Goal: Task Accomplishment & Management: Manage account settings

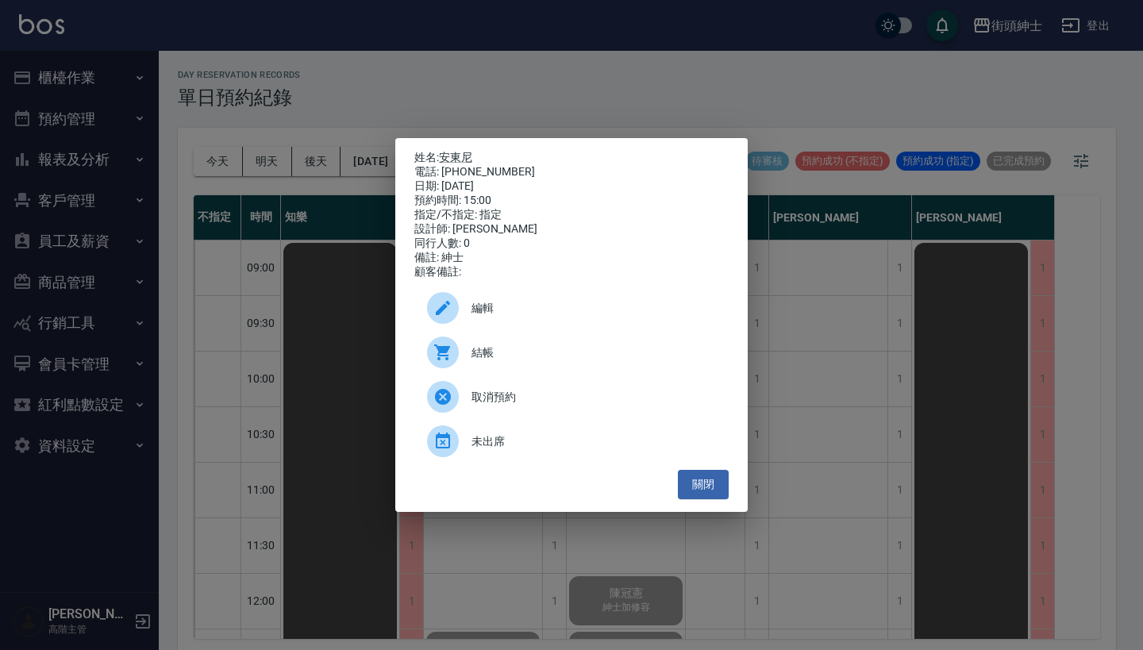
click at [189, 147] on div "姓名: 安東尼 電話: [PHONE_NUMBER] 日期: [DATE] 預約時間: 15:00 指定/不指定: 指定 設計師: [PERSON_NAME]…" at bounding box center [571, 325] width 1143 height 650
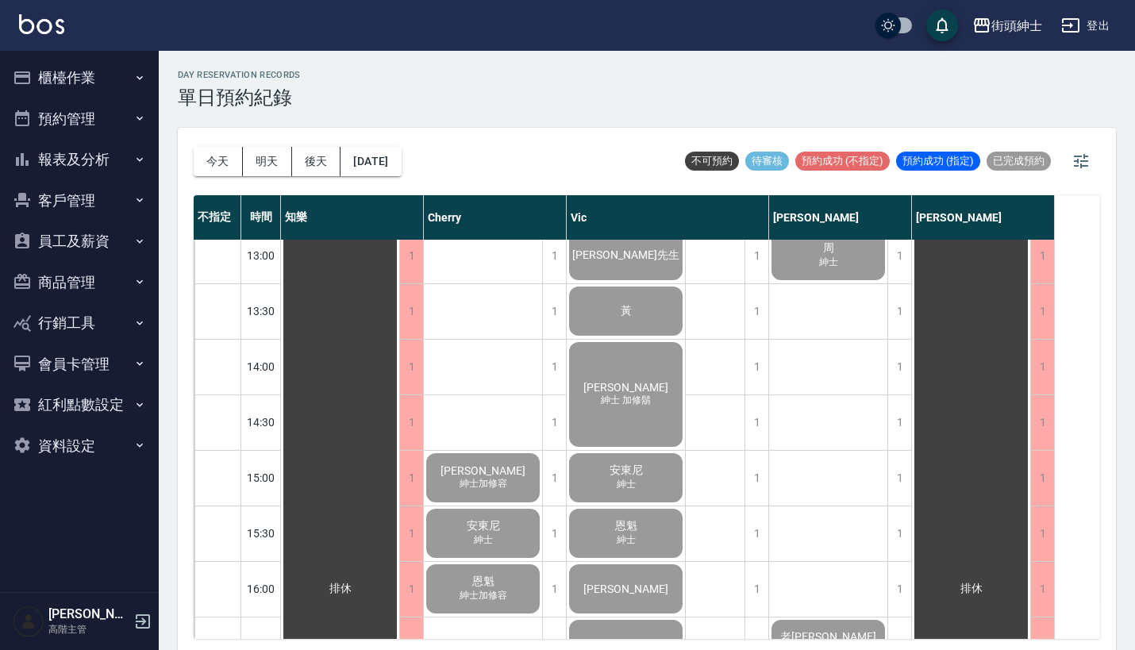
scroll to position [519, 0]
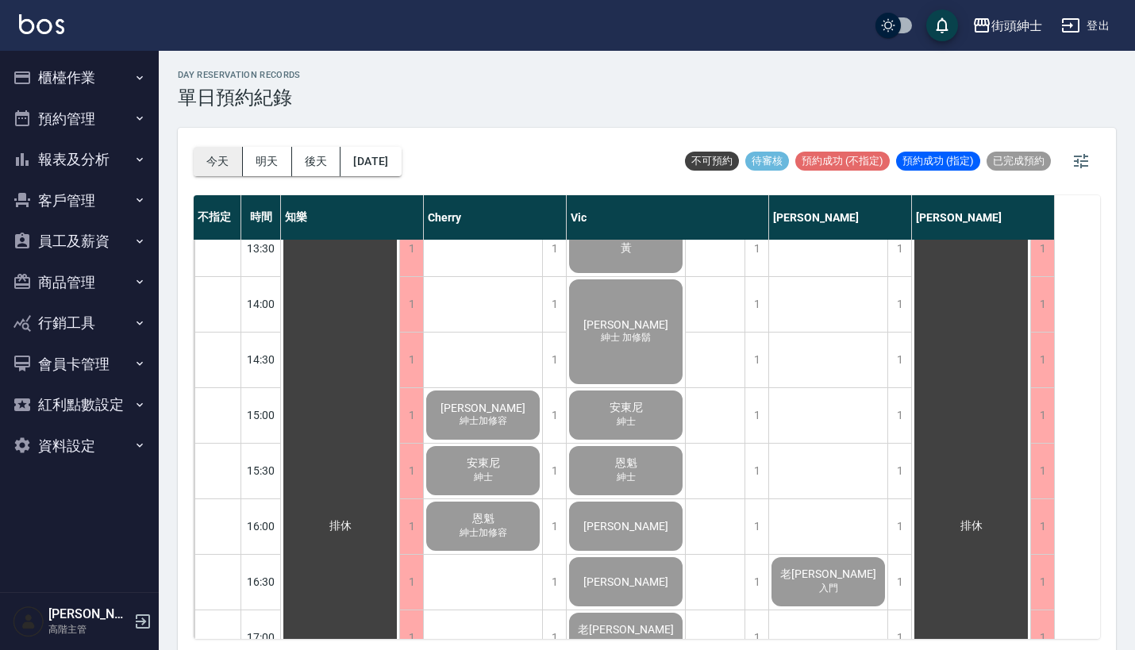
click at [222, 150] on button "今天" at bounding box center [218, 161] width 49 height 29
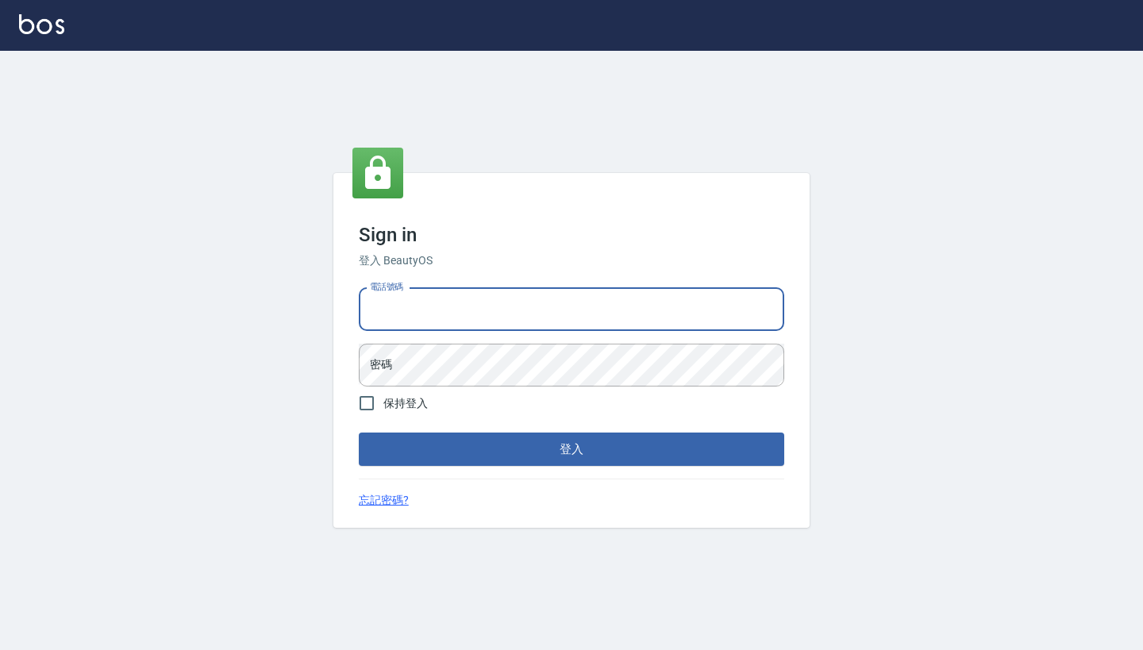
type input "0917500793"
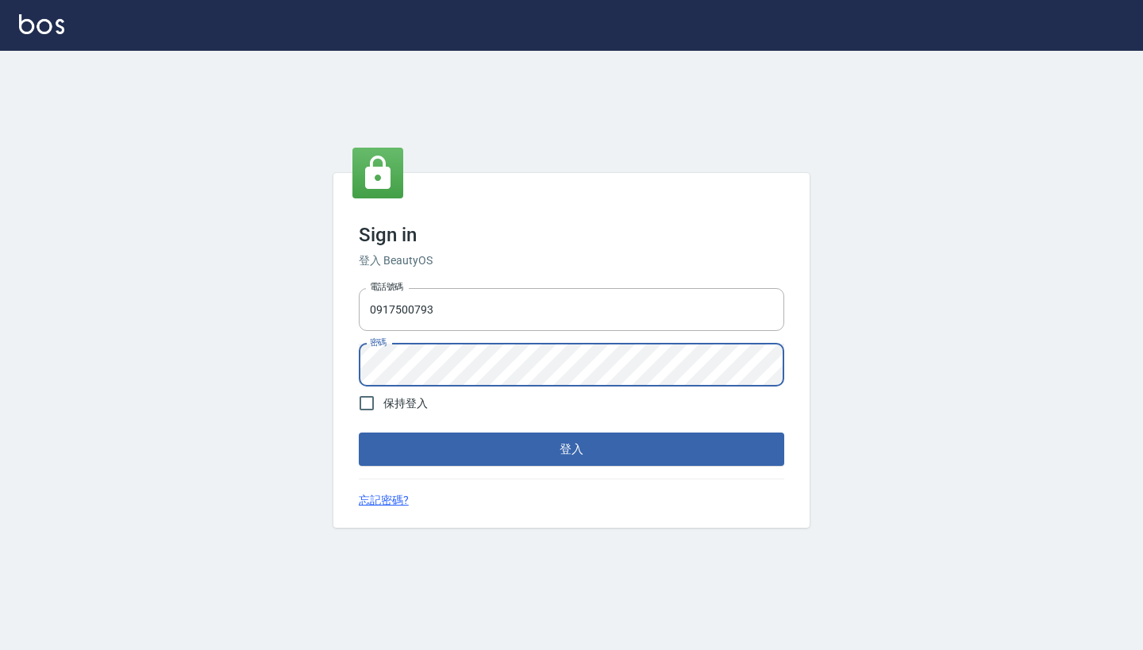
click at [572, 449] on button "登入" at bounding box center [572, 449] width 426 height 33
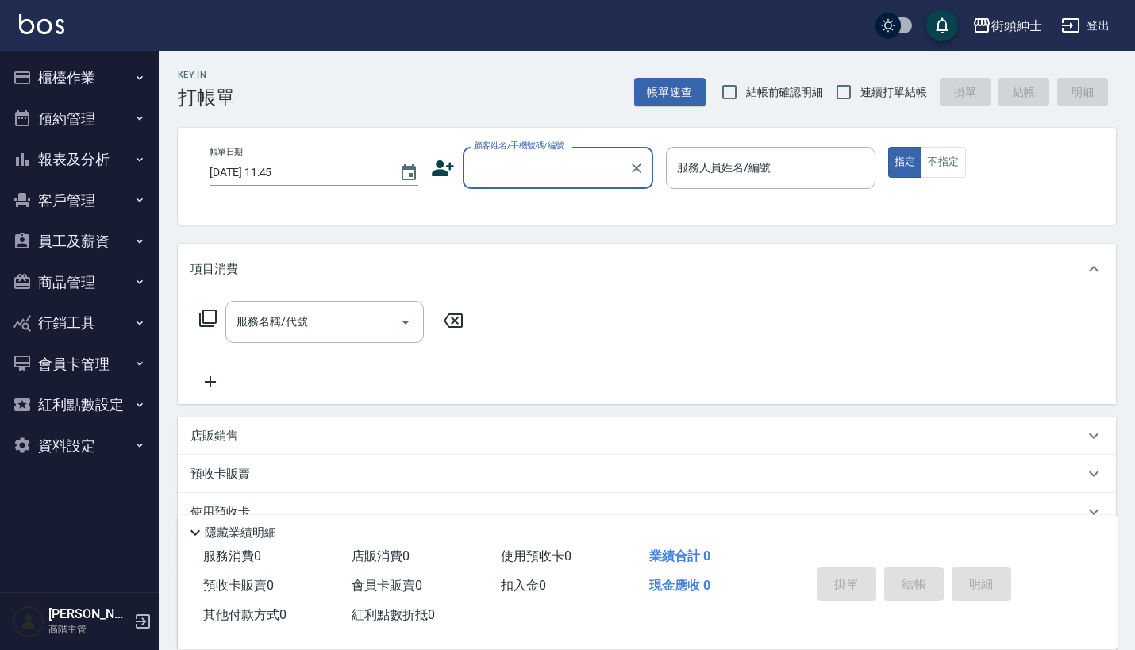
click at [100, 121] on button "預約管理" at bounding box center [79, 118] width 146 height 41
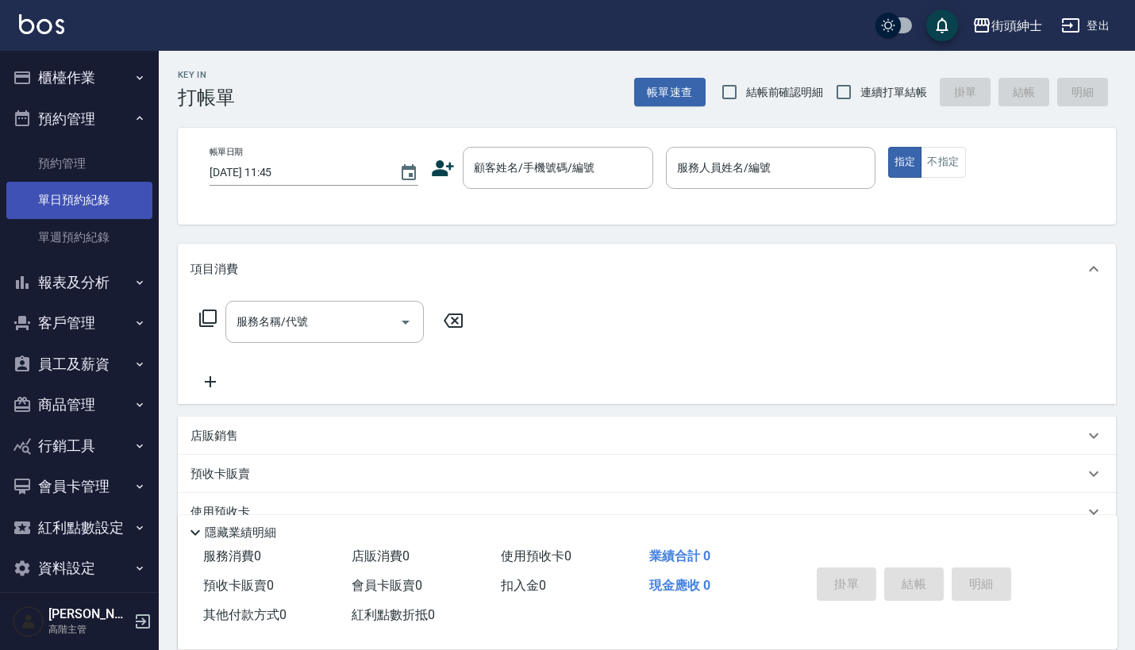
click at [100, 195] on link "單日預約紀錄" at bounding box center [79, 200] width 146 height 37
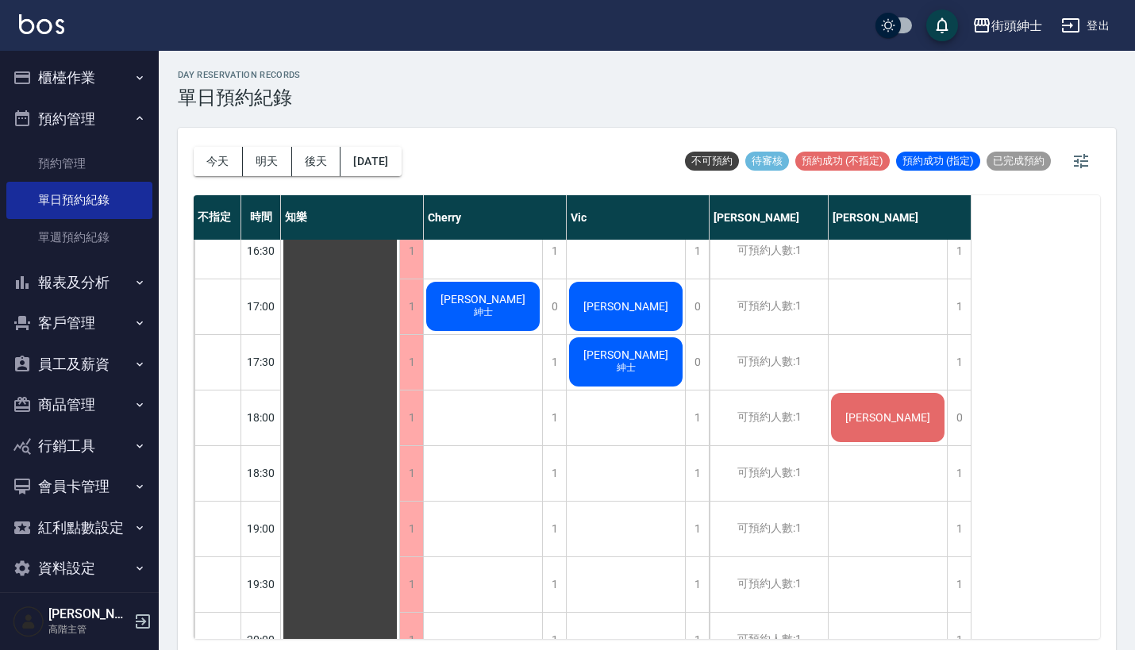
scroll to position [765, 0]
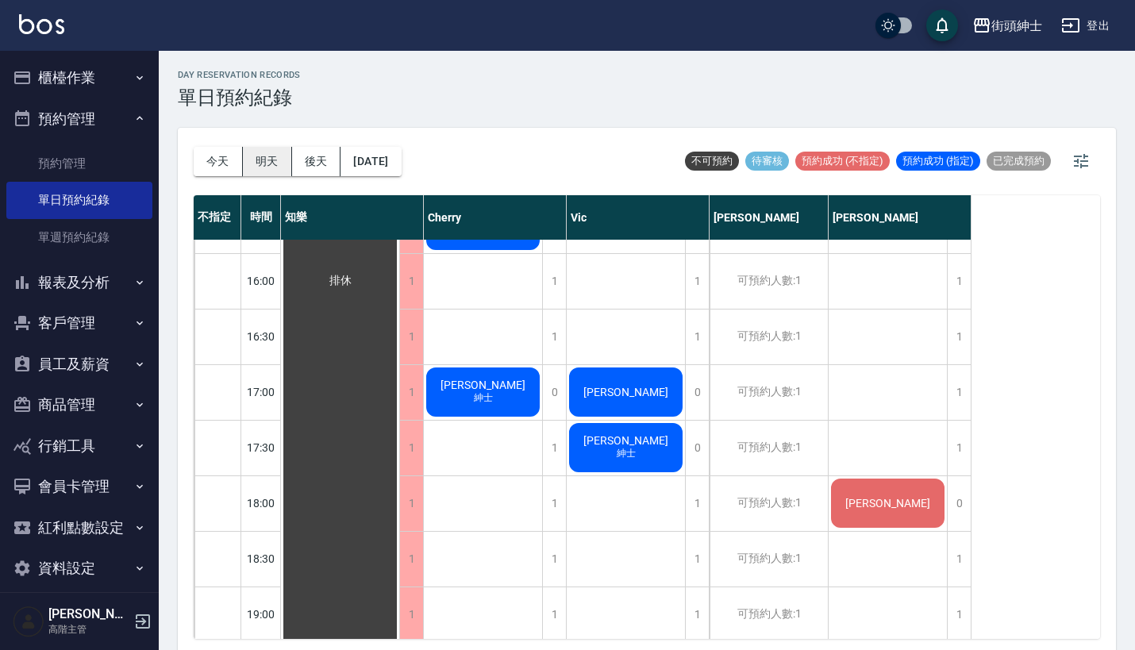
click at [268, 168] on button "明天" at bounding box center [267, 161] width 49 height 29
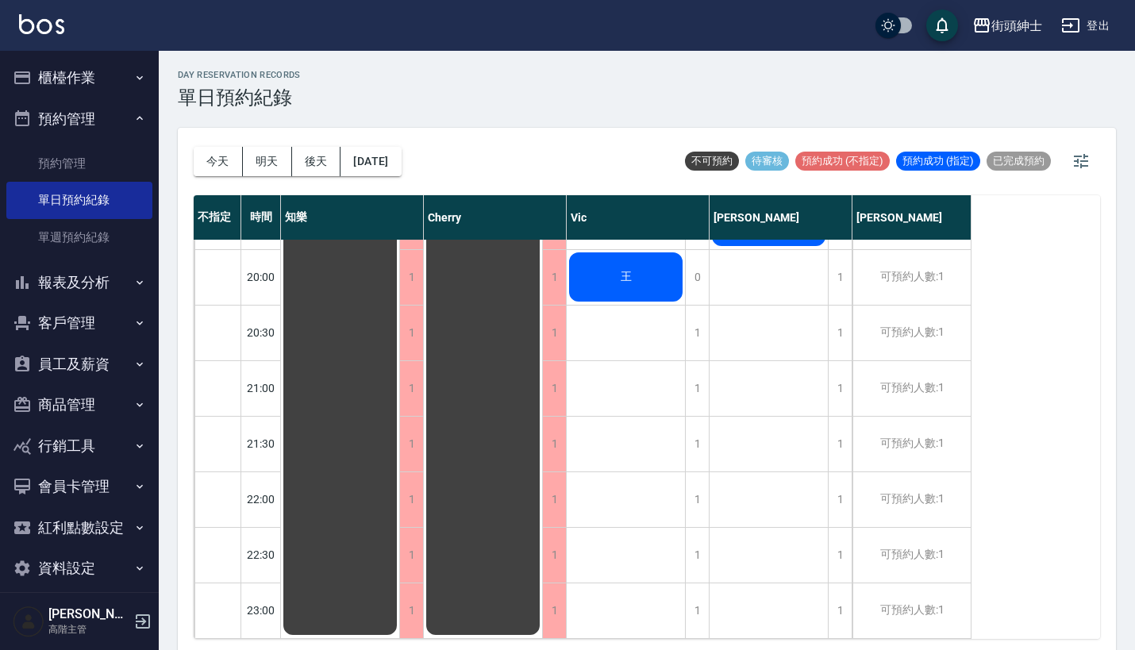
scroll to position [1226, 0]
click at [318, 146] on div "今天 明天 後天 2025/08/12" at bounding box center [298, 161] width 208 height 67
click at [322, 153] on button "後天" at bounding box center [316, 161] width 49 height 29
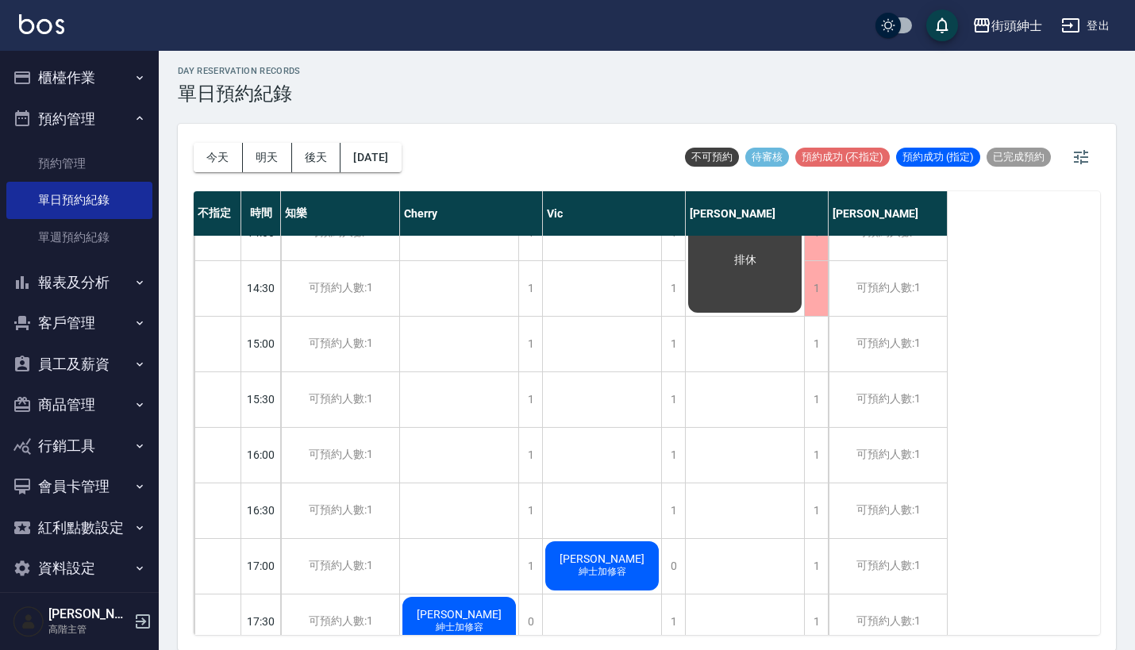
scroll to position [559, 0]
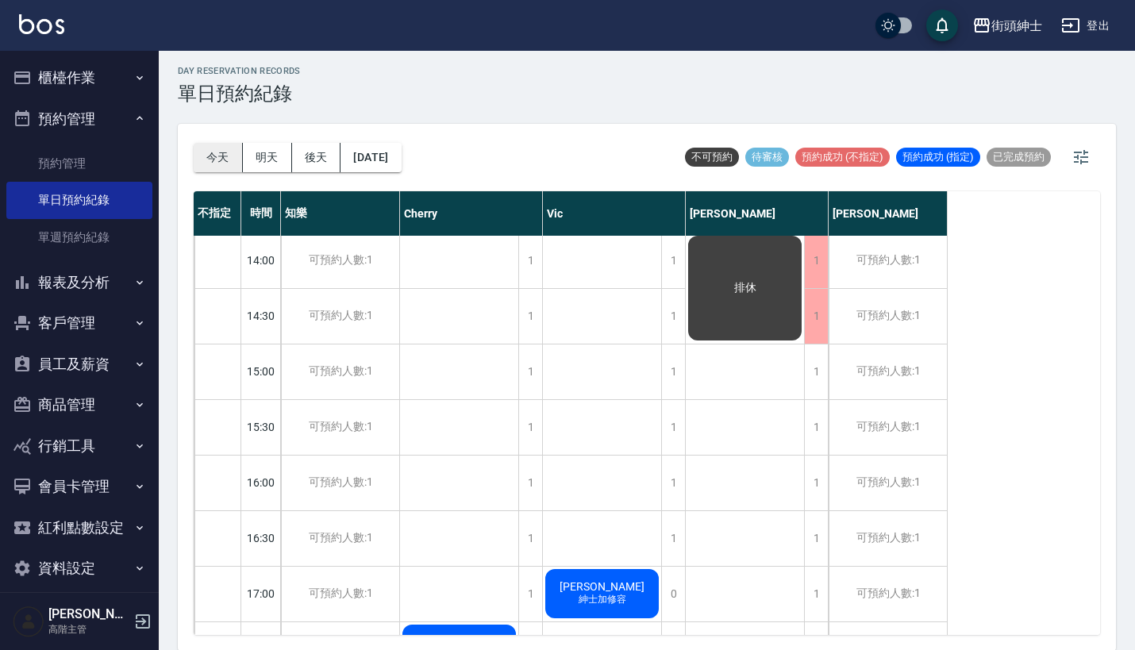
click at [229, 156] on button "今天" at bounding box center [218, 157] width 49 height 29
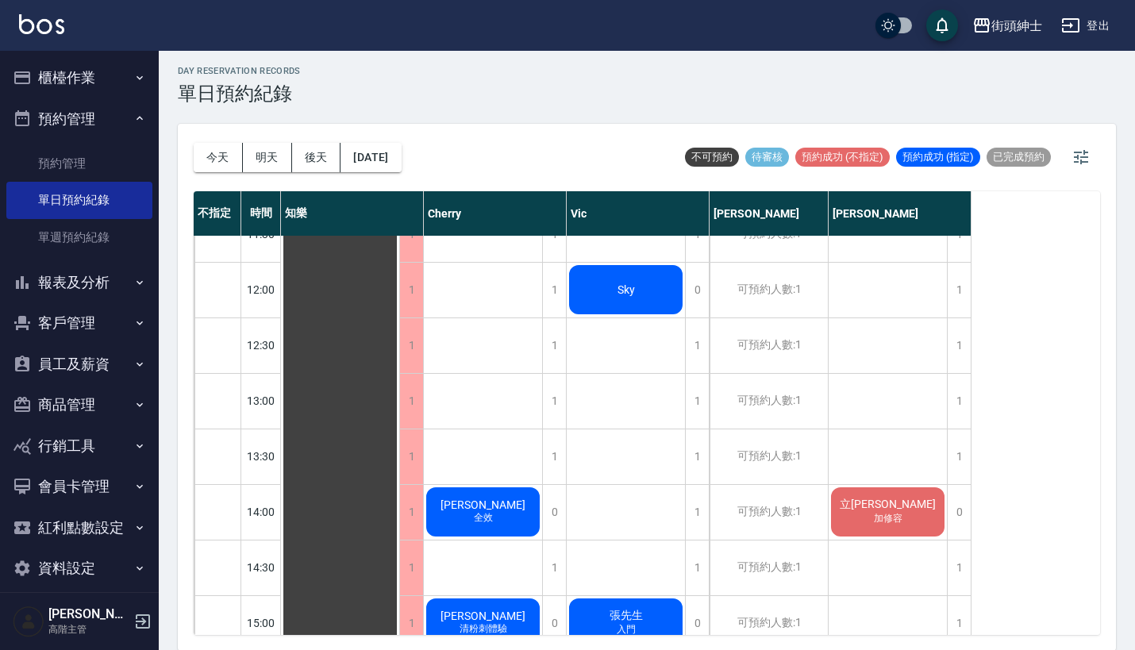
scroll to position [306, 0]
click at [217, 155] on button "今天" at bounding box center [218, 157] width 49 height 29
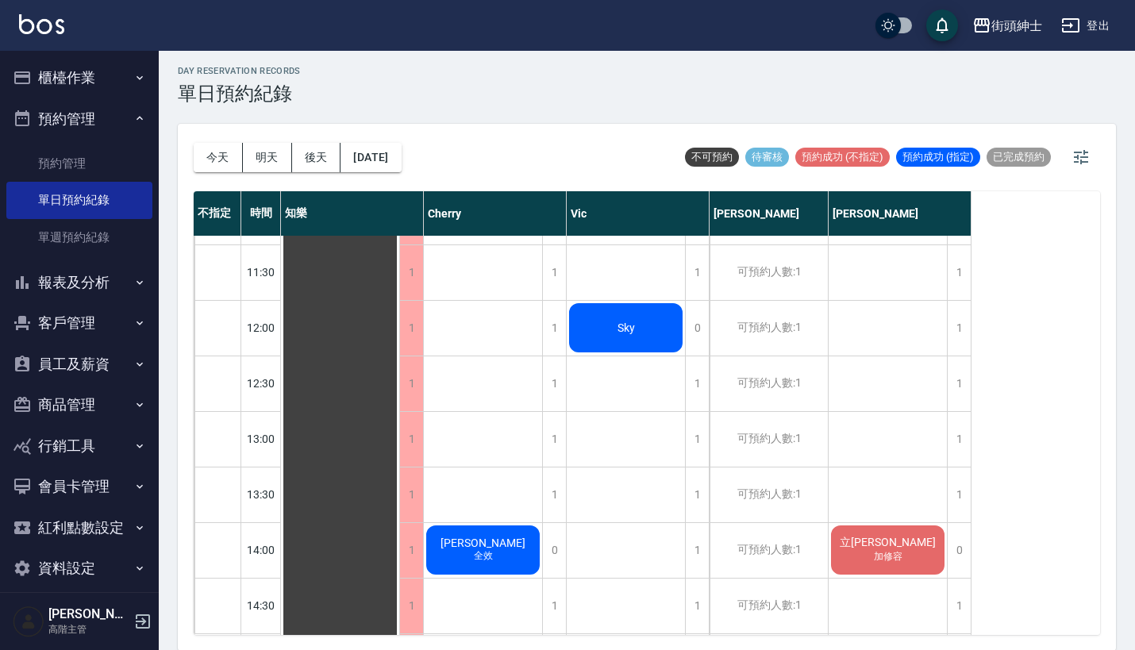
scroll to position [264, 0]
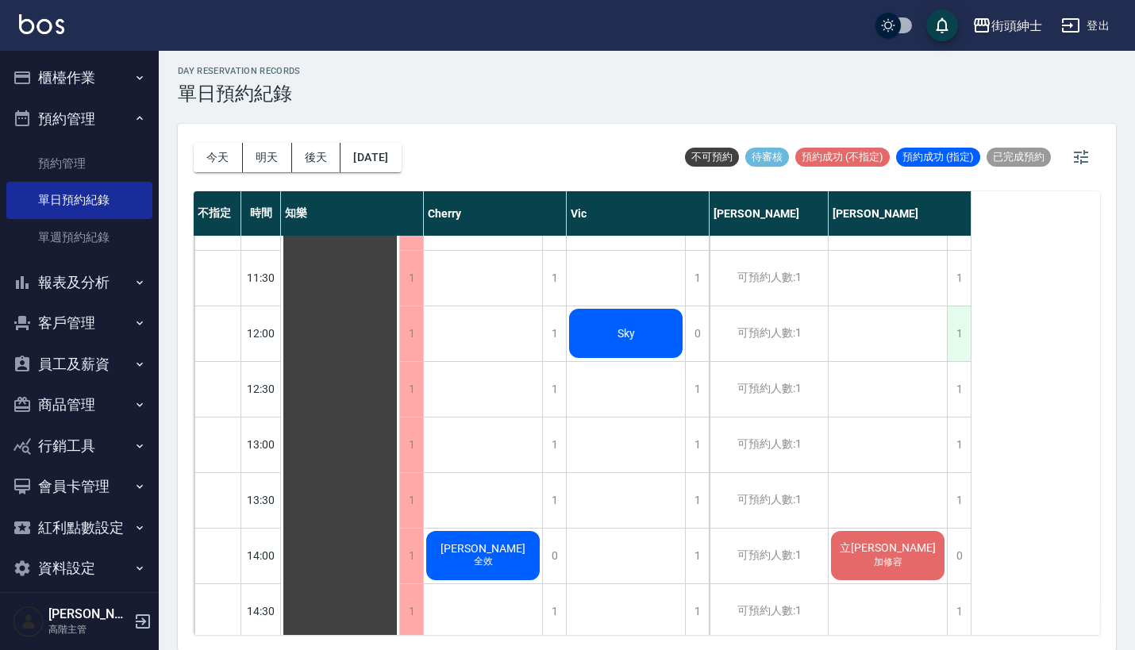
click at [968, 329] on div "1" at bounding box center [959, 333] width 24 height 55
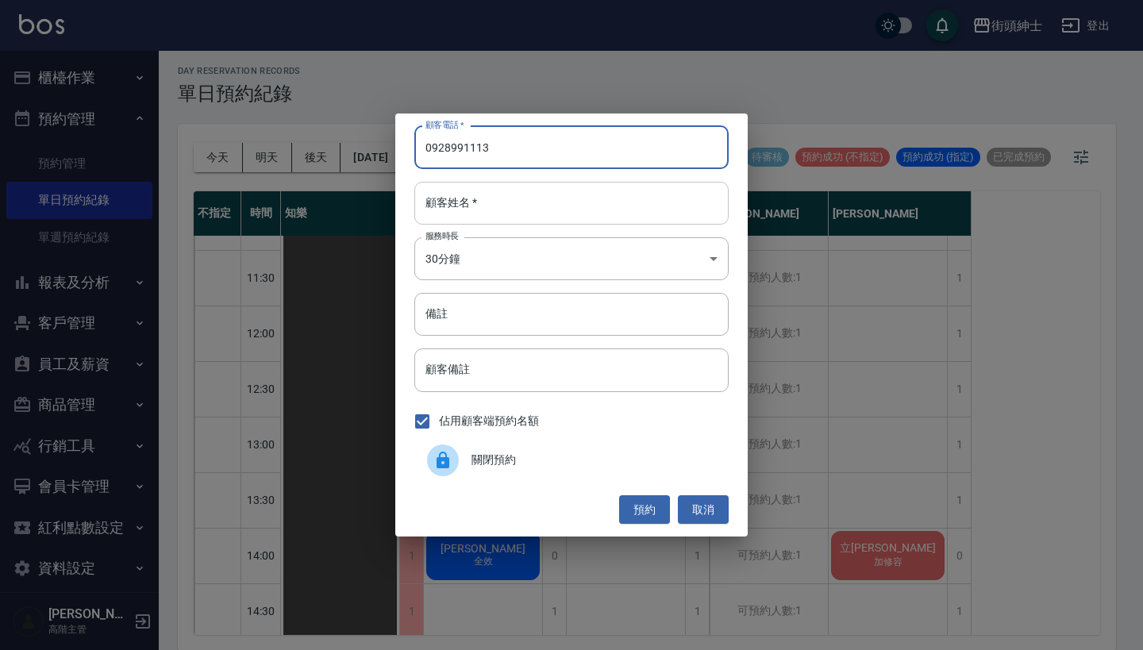
type input "0928991113"
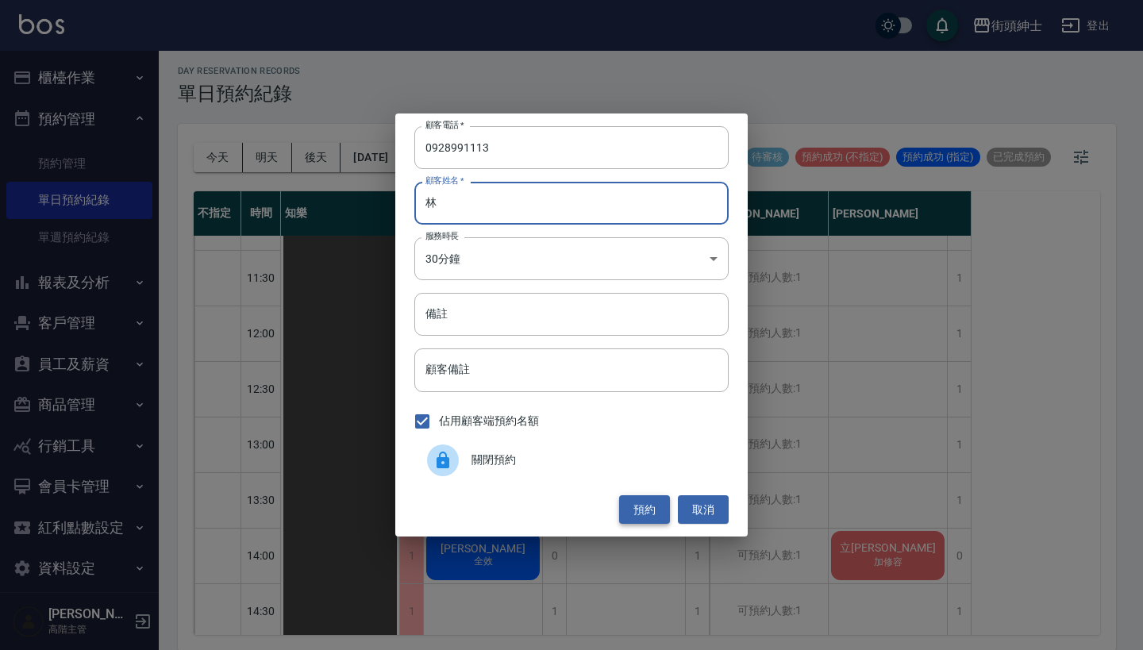
type input "林"
click at [652, 511] on button "預約" at bounding box center [644, 509] width 51 height 29
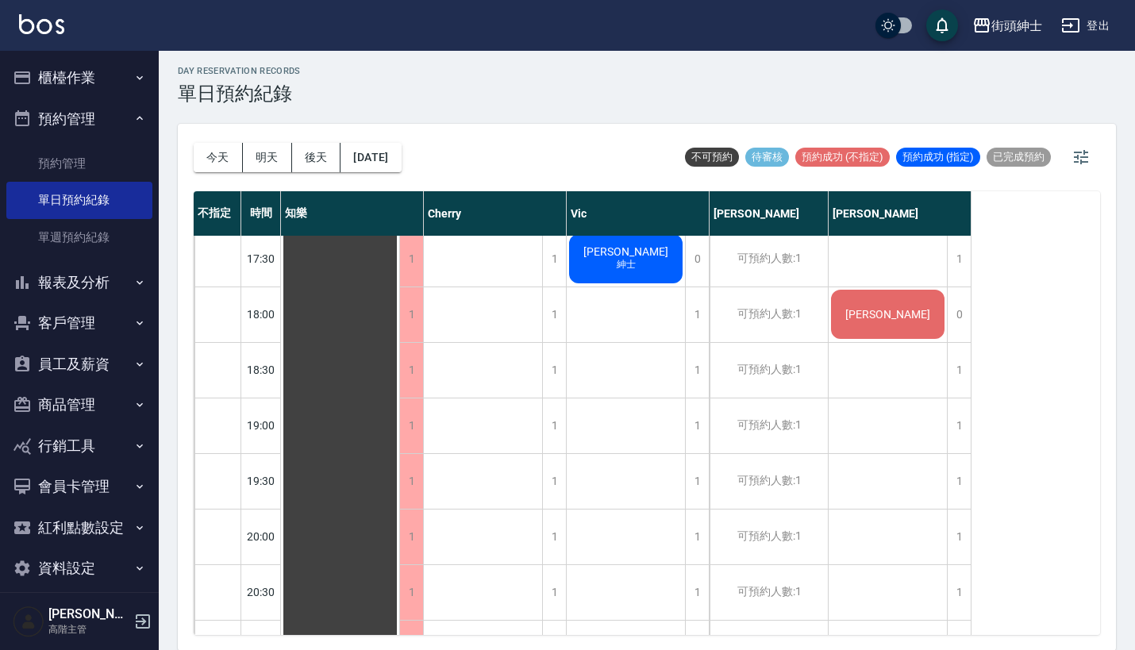
scroll to position [834, 0]
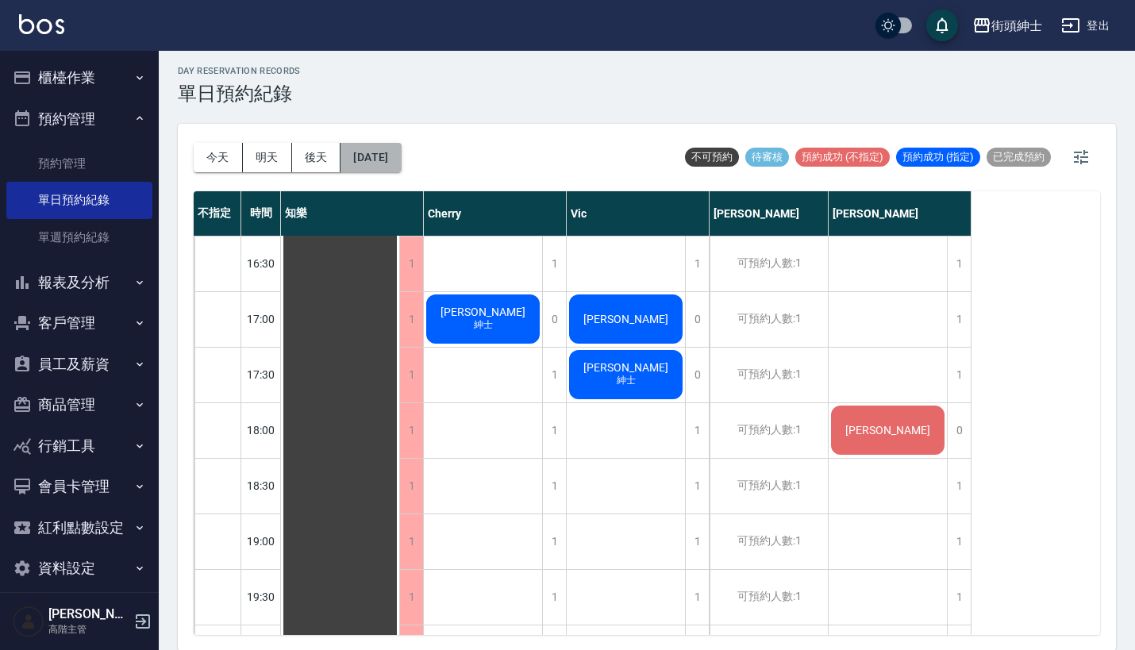
click at [401, 166] on button "[DATE]" at bounding box center [371, 157] width 60 height 29
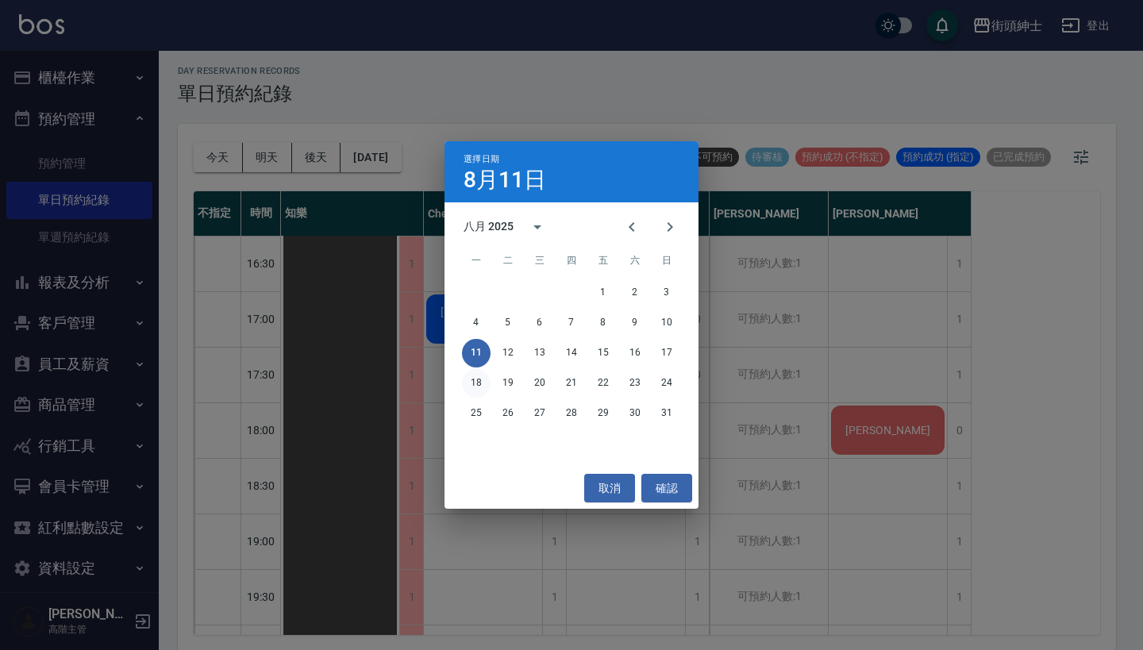
click at [480, 381] on button "18" at bounding box center [476, 383] width 29 height 29
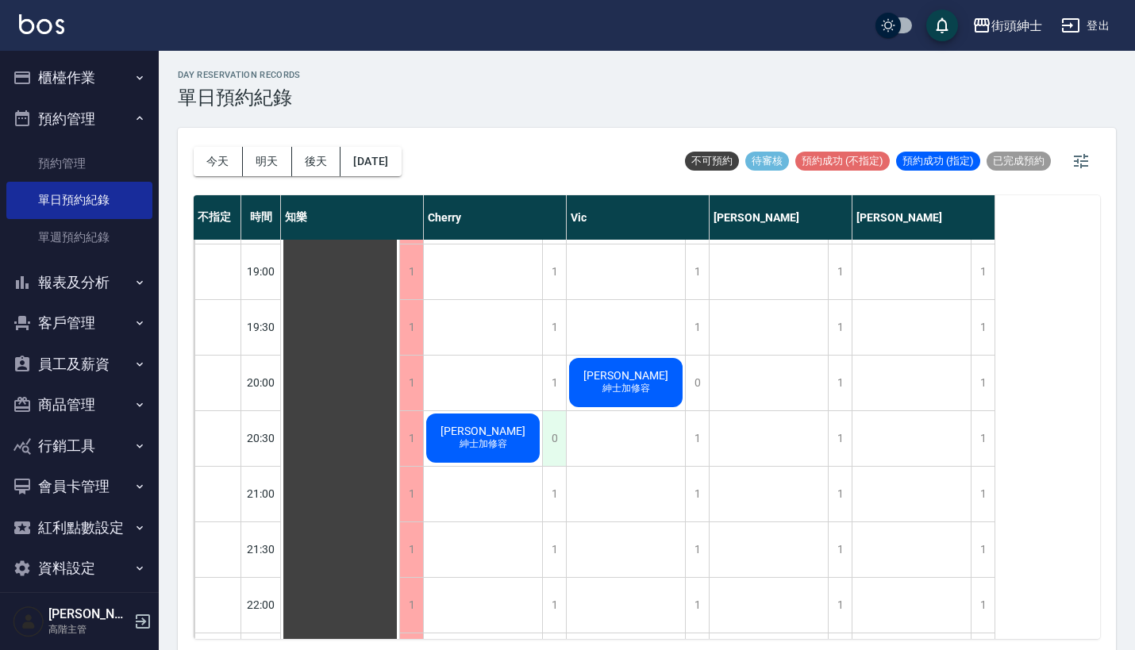
scroll to position [1125, 0]
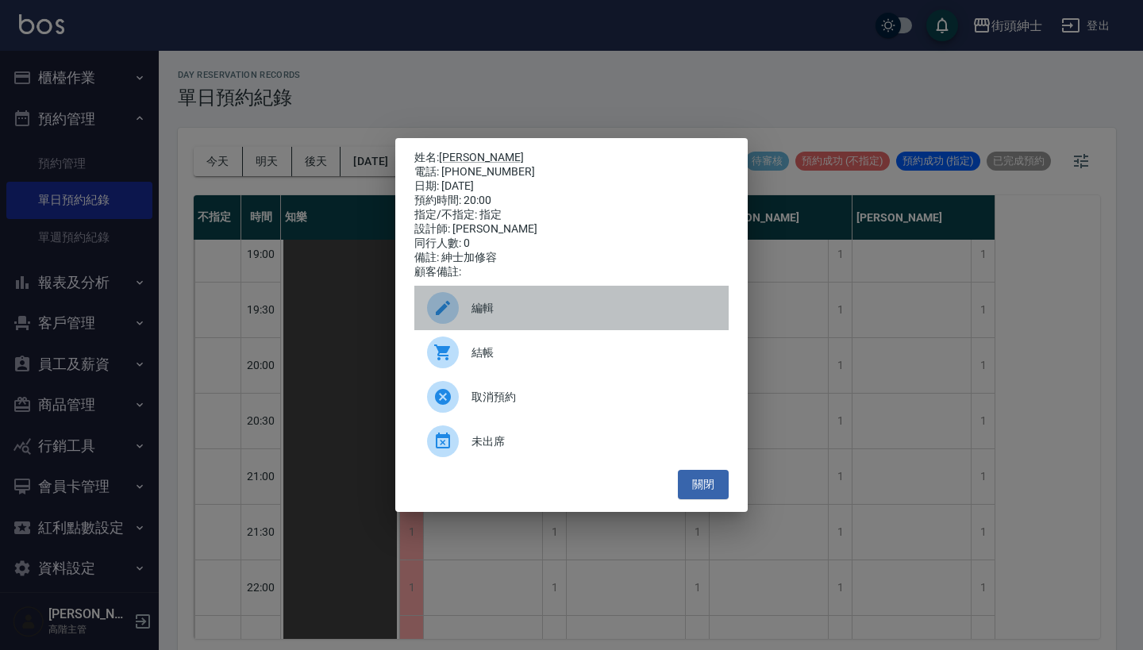
click at [550, 313] on span "編輯" at bounding box center [594, 308] width 245 height 17
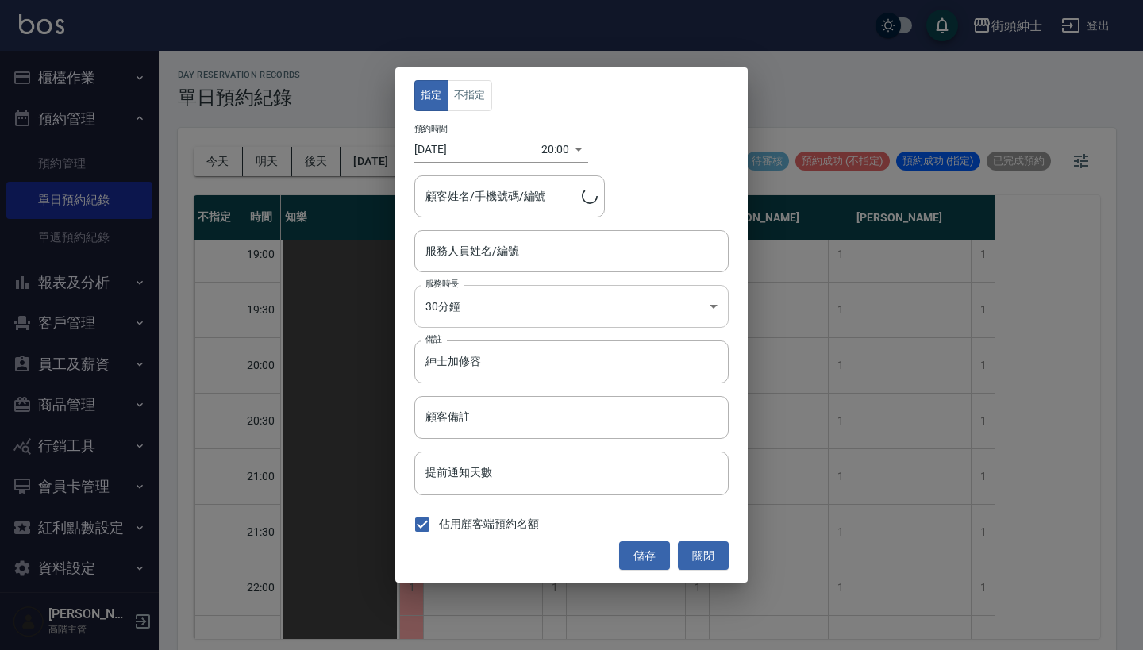
type input "Vic(無代號)"
type input "辛家榮/0987233630"
click at [524, 363] on input "紳士加修容" at bounding box center [571, 362] width 314 height 43
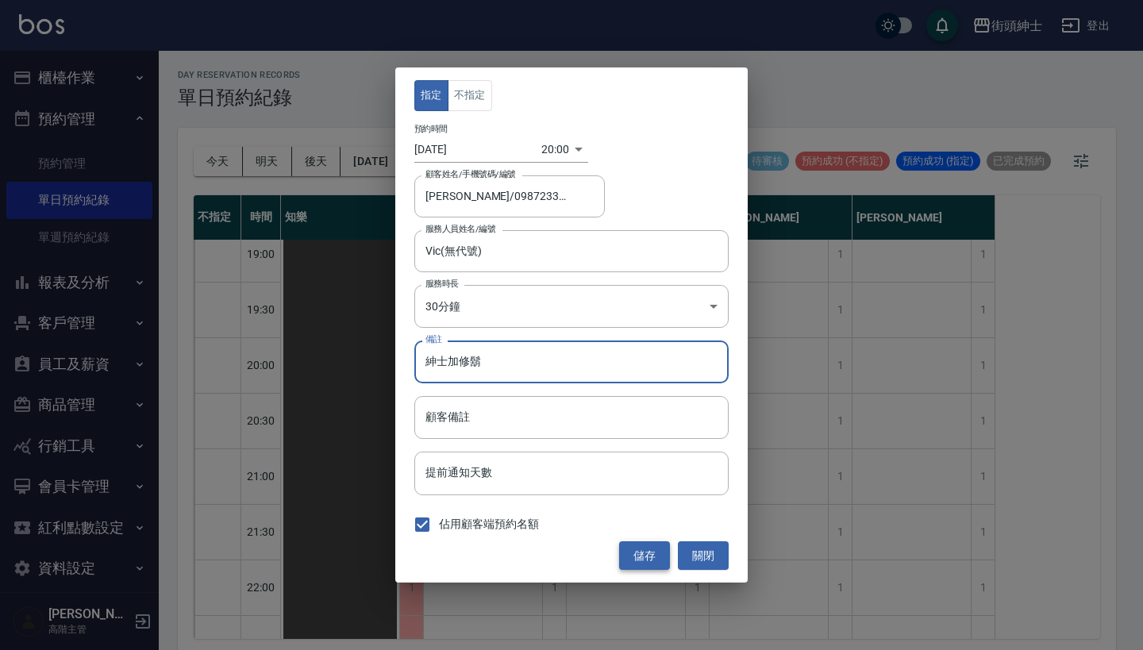
type input "紳士加修鬍"
click at [638, 553] on button "儲存" at bounding box center [644, 555] width 51 height 29
